Goal: Find specific page/section: Find specific page/section

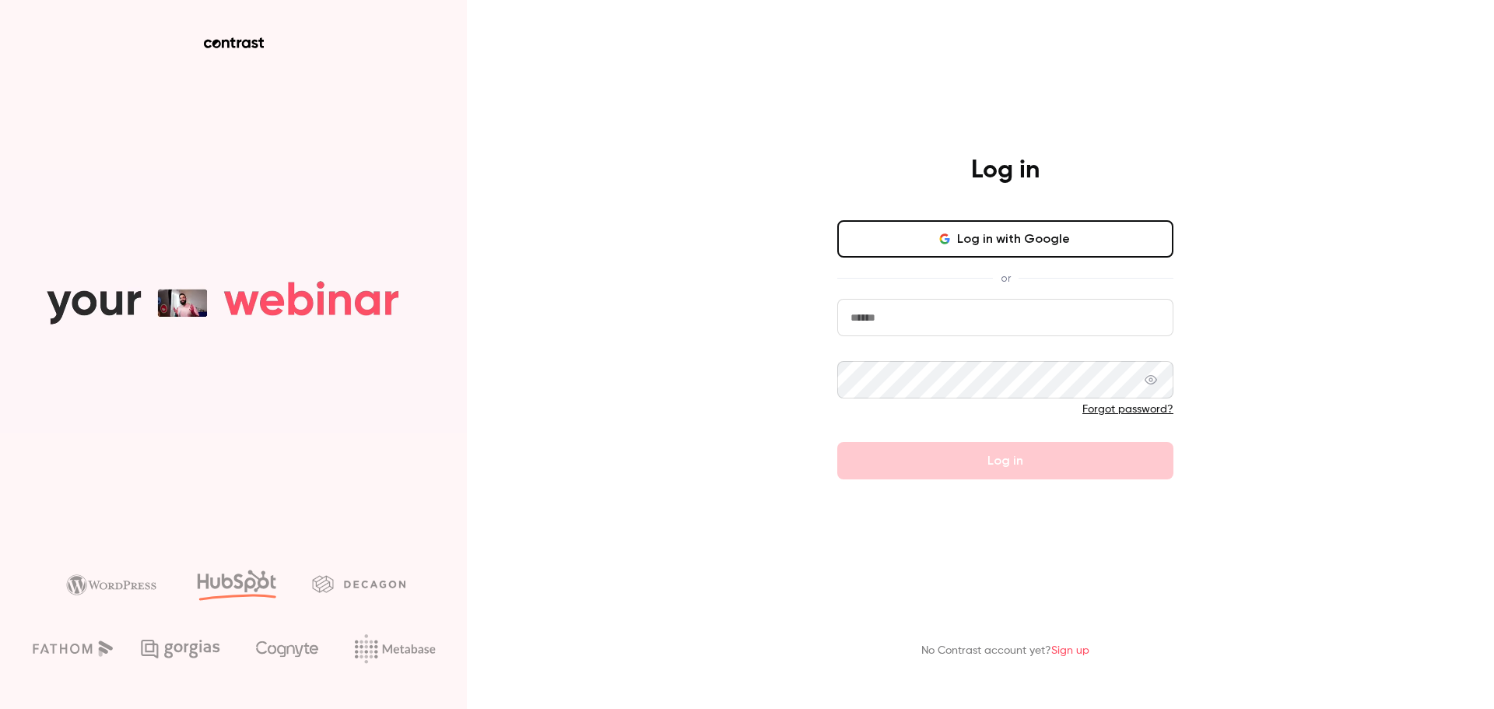
type input "**********"
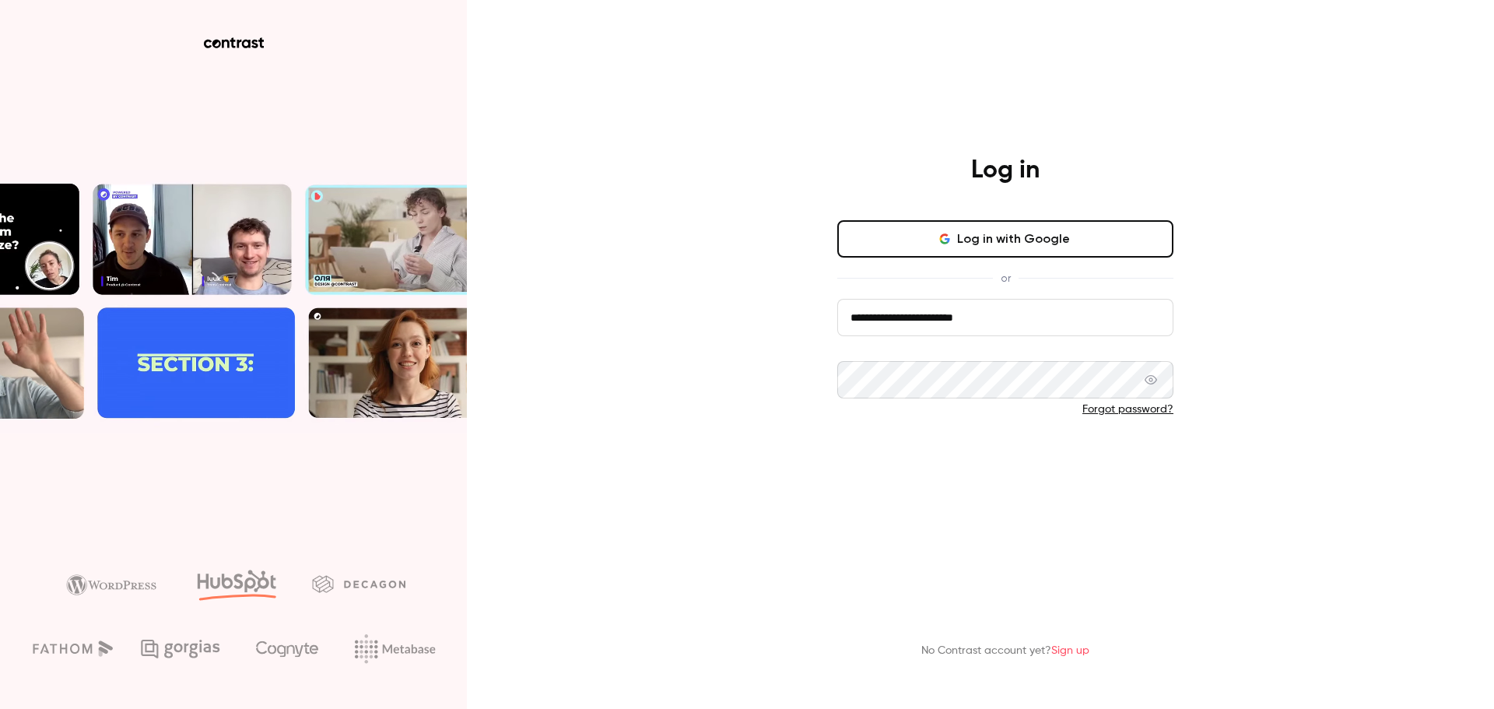
click at [911, 457] on button "Log in" at bounding box center [1005, 460] width 336 height 37
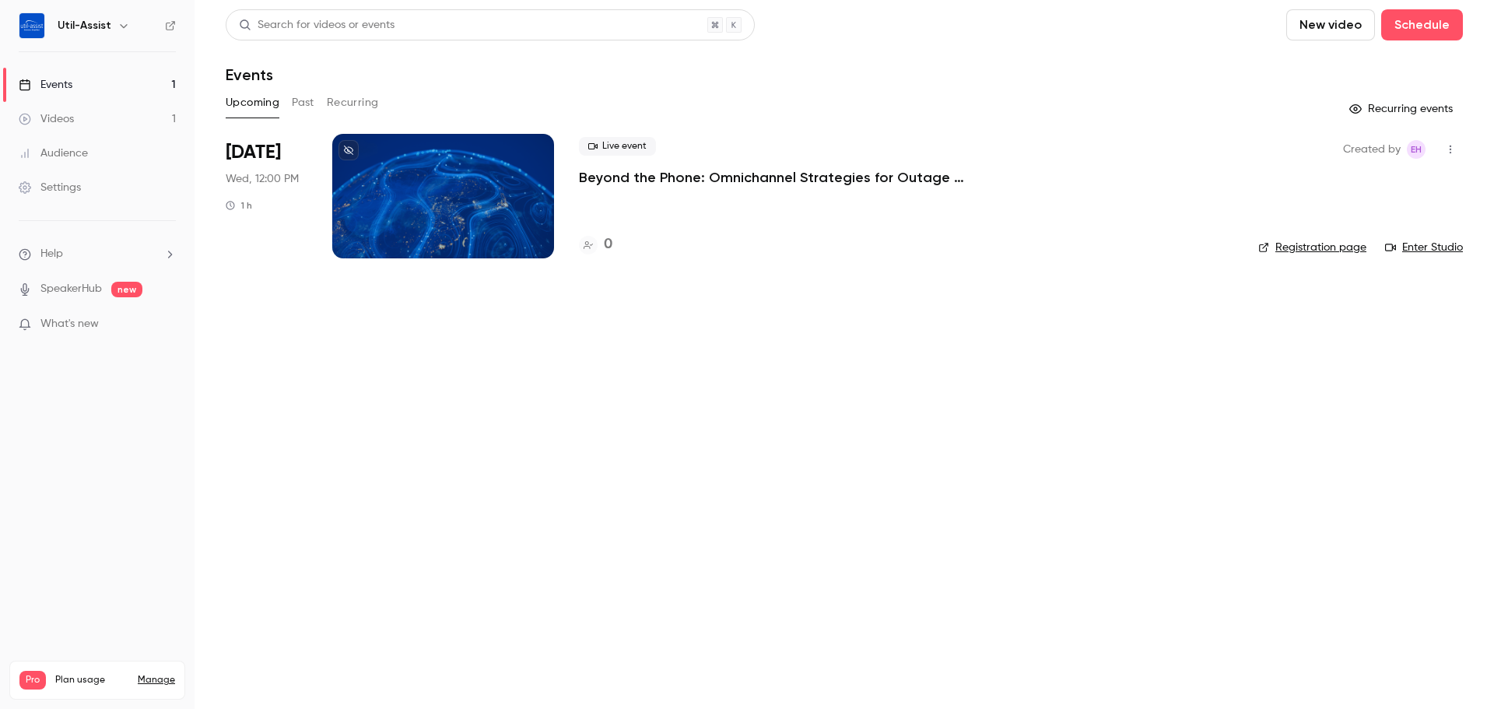
click at [478, 195] on div at bounding box center [443, 196] width 222 height 124
